Goal: Check status

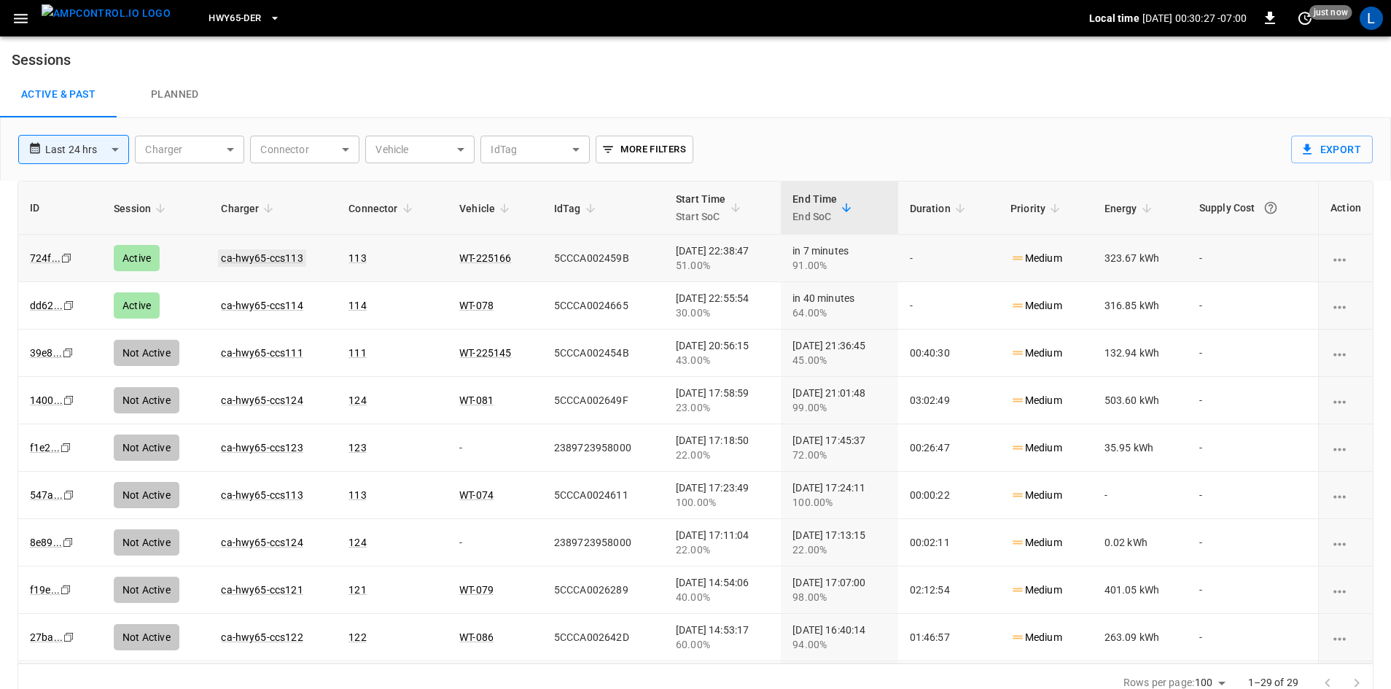
click at [284, 257] on link "ca-hwy65-ccs113" at bounding box center [262, 258] width 88 height 18
click at [263, 306] on link "ca-hwy65-ccs114" at bounding box center [262, 306] width 88 height 18
